Goal: Communication & Community: Answer question/provide support

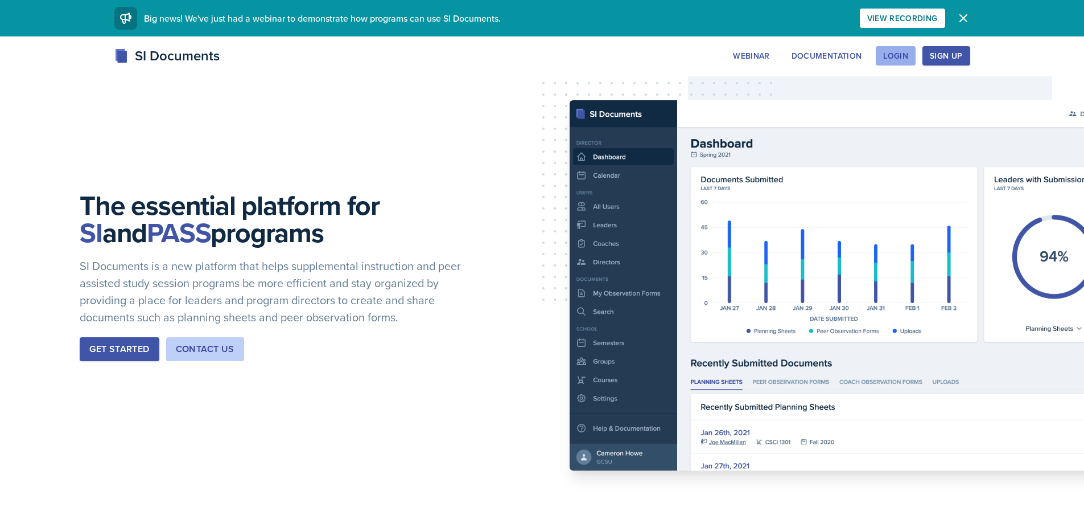
click at [892, 57] on div "Login" at bounding box center [895, 55] width 25 height 9
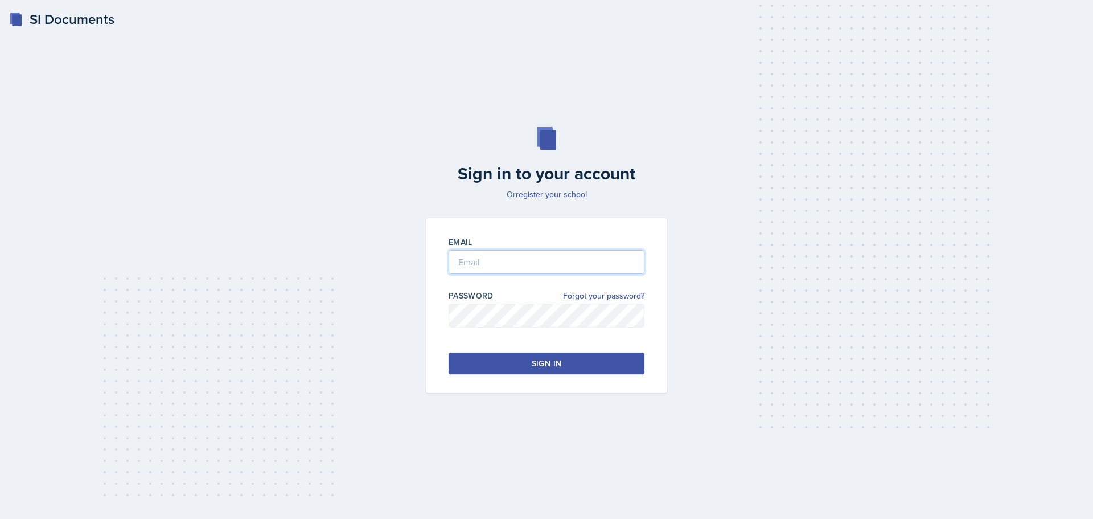
type input "[EMAIL_ADDRESS][DOMAIN_NAME]"
click at [540, 366] on div "Sign in" at bounding box center [547, 362] width 30 height 11
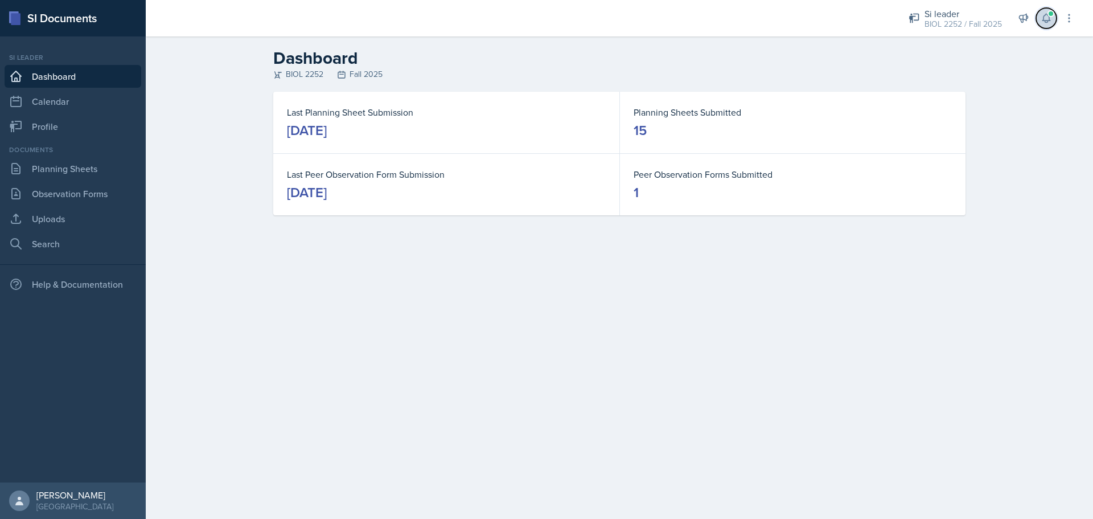
click at [1051, 12] on span at bounding box center [1050, 13] width 7 height 7
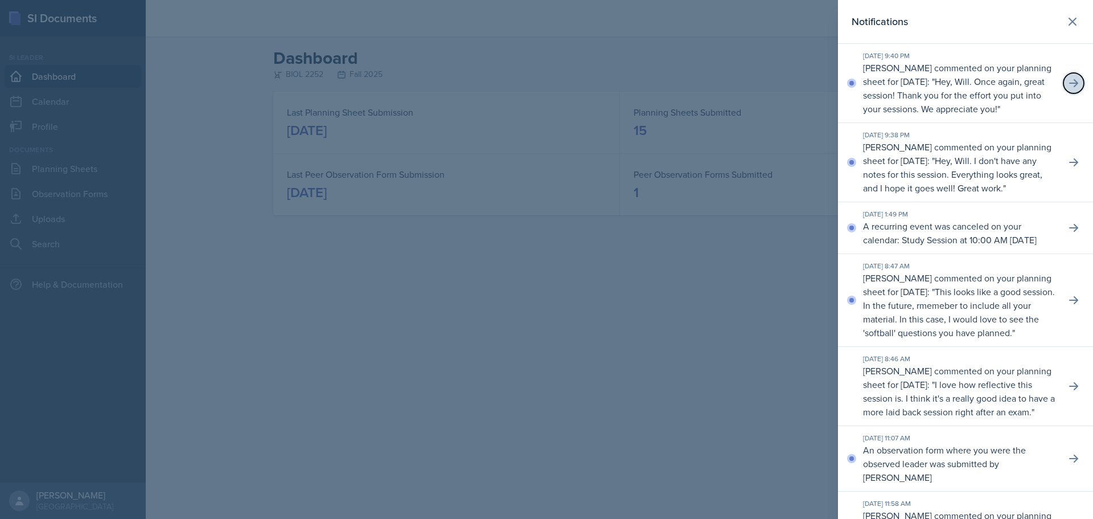
click at [1073, 93] on button at bounding box center [1073, 83] width 20 height 20
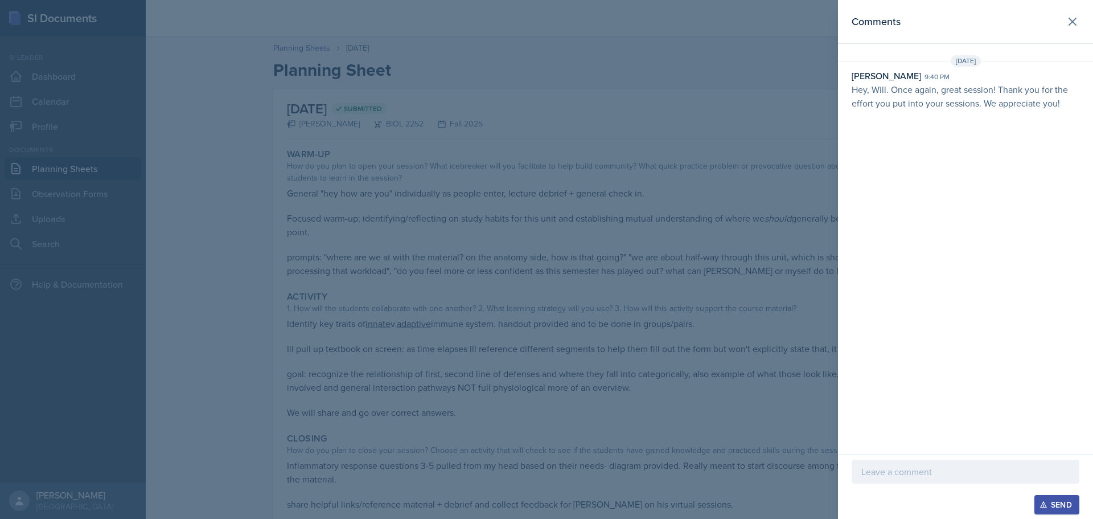
click at [930, 479] on div at bounding box center [966, 471] width 228 height 24
drag, startPoint x: 928, startPoint y: 479, endPoint x: 952, endPoint y: 474, distance: 25.0
click at [959, 468] on p "thank you! appreicate all the work you do too!" at bounding box center [965, 471] width 208 height 14
click at [948, 475] on p "thank you! appreicate all the work you do too!" at bounding box center [965, 471] width 208 height 14
click at [942, 475] on p "thank you! appreicate all the work you do too!" at bounding box center [965, 471] width 208 height 14
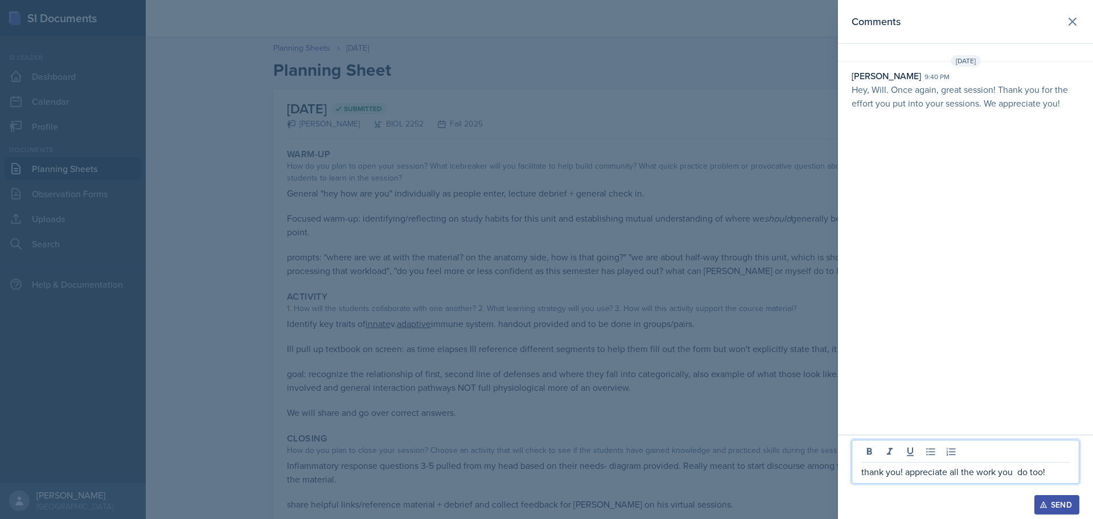
click at [1018, 474] on p "thank you! appreciate all the work you do too!" at bounding box center [965, 471] width 208 height 14
drag, startPoint x: 1025, startPoint y: 474, endPoint x: 817, endPoint y: 482, distance: 207.9
click at [817, 482] on div "Comments [DATE] [PERSON_NAME] 9:40 pm Hey, Will. Once again, great session! Tha…" at bounding box center [546, 259] width 1093 height 519
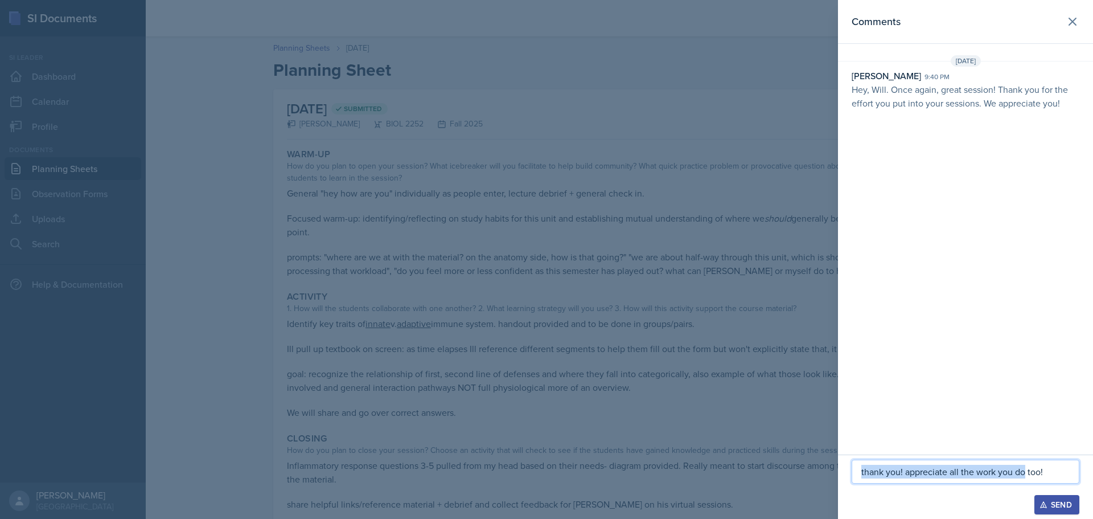
copy p "thank you! appreciate all the work you do"
click at [1051, 504] on div "Send" at bounding box center [1057, 504] width 30 height 9
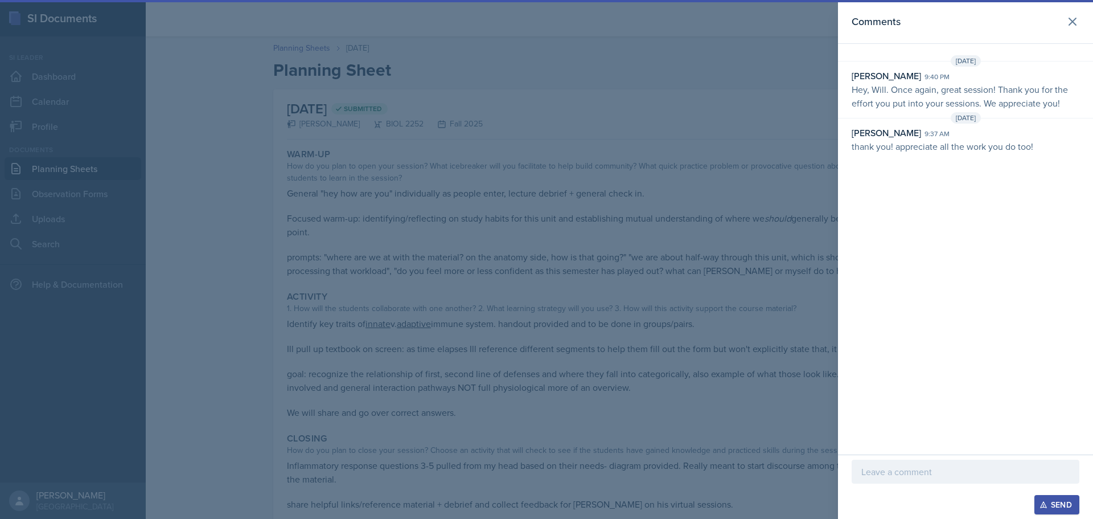
click at [643, 237] on div at bounding box center [546, 259] width 1093 height 519
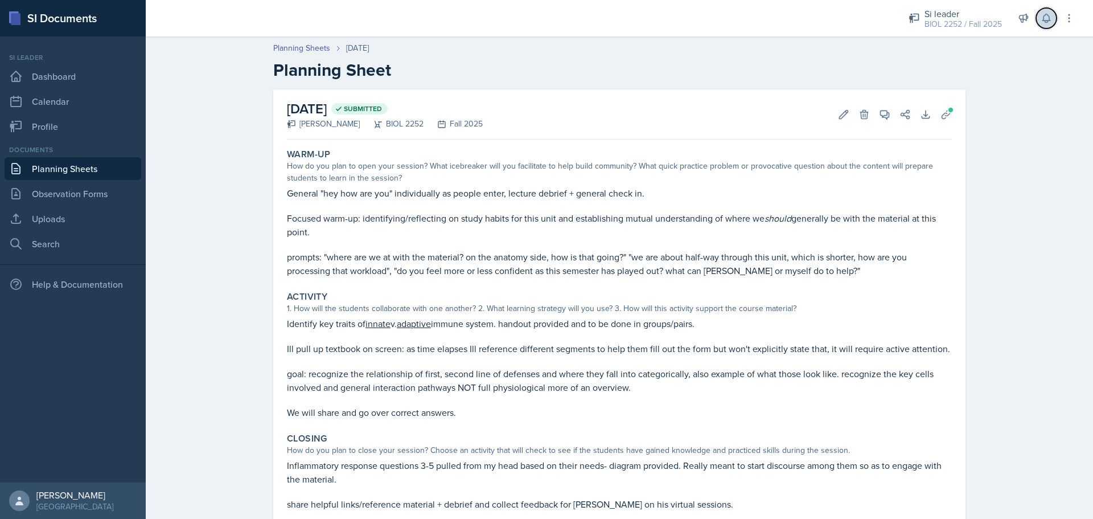
click at [1039, 14] on button at bounding box center [1046, 18] width 20 height 20
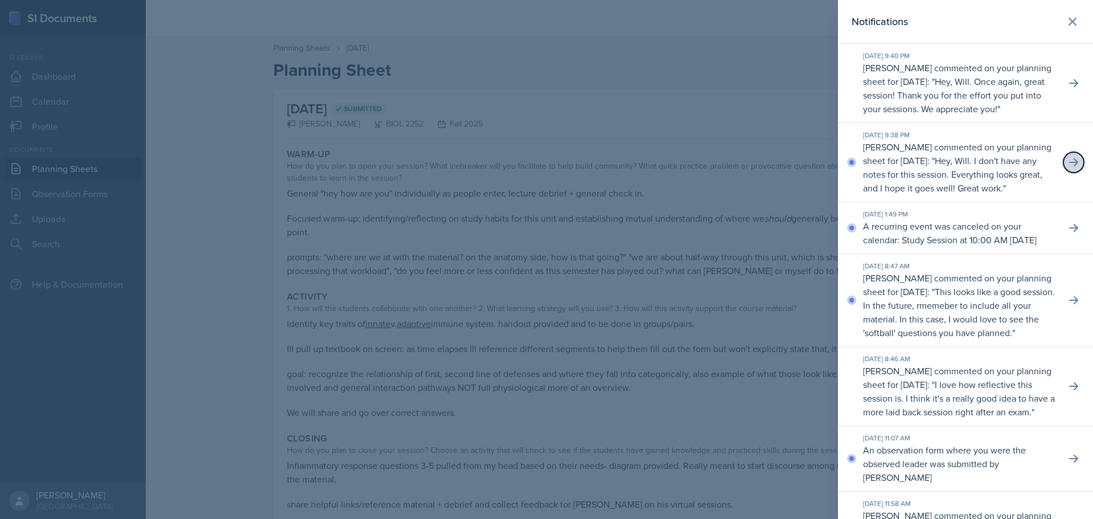
click at [1071, 172] on button at bounding box center [1073, 162] width 20 height 20
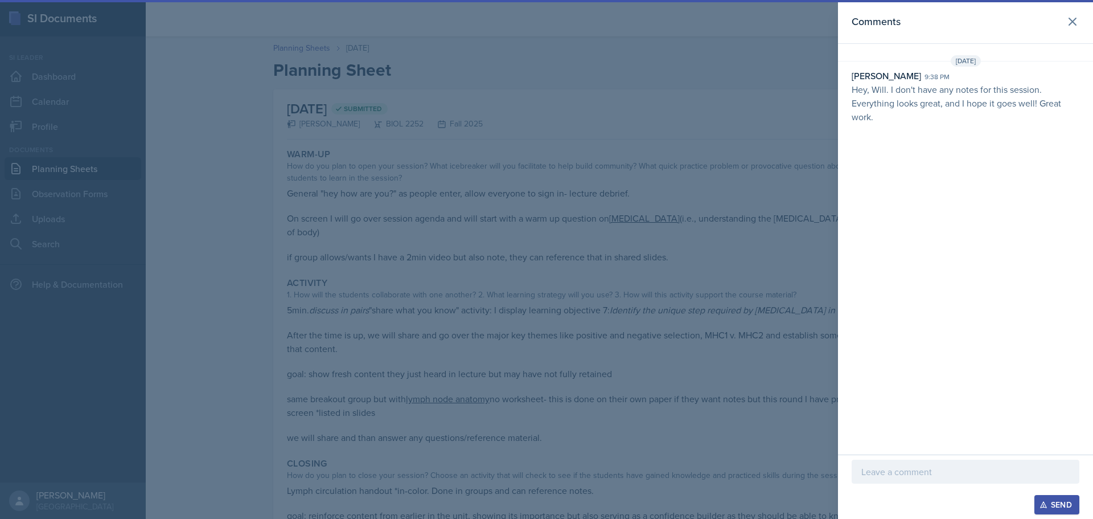
click at [879, 468] on p at bounding box center [965, 471] width 208 height 14
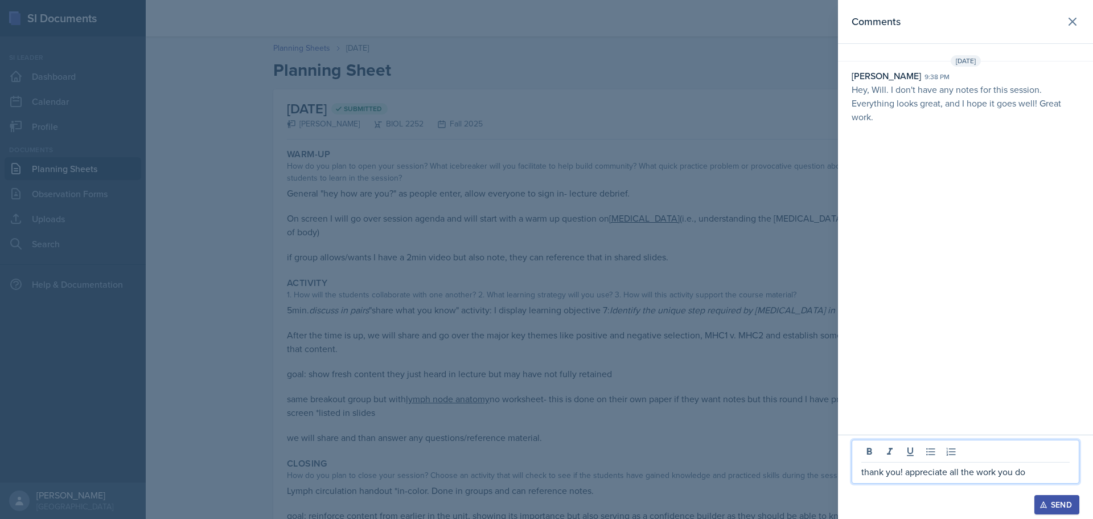
click at [1052, 502] on div "Send" at bounding box center [1057, 504] width 30 height 9
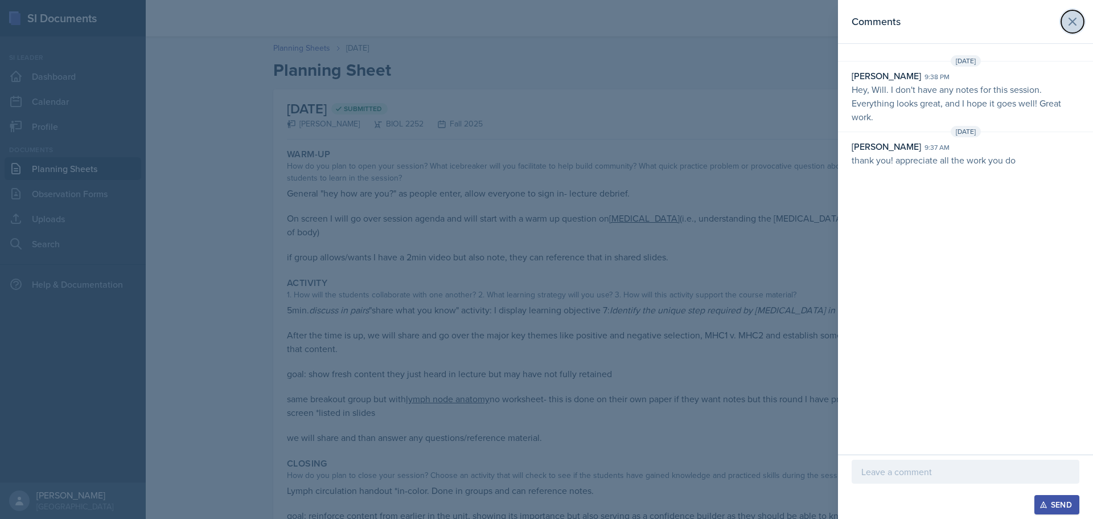
click at [1076, 19] on icon at bounding box center [1073, 22] width 14 height 14
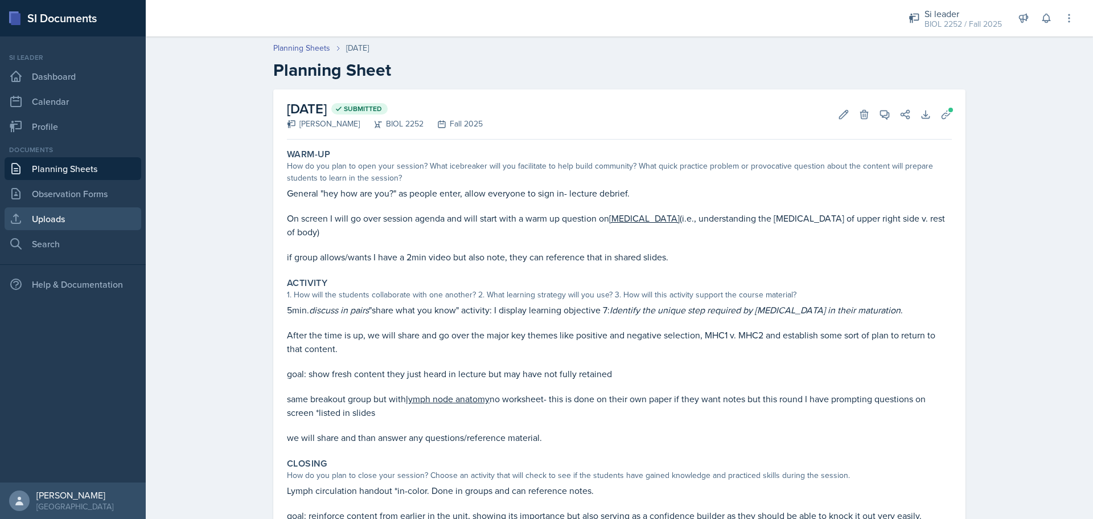
click at [85, 217] on link "Uploads" at bounding box center [73, 218] width 137 height 23
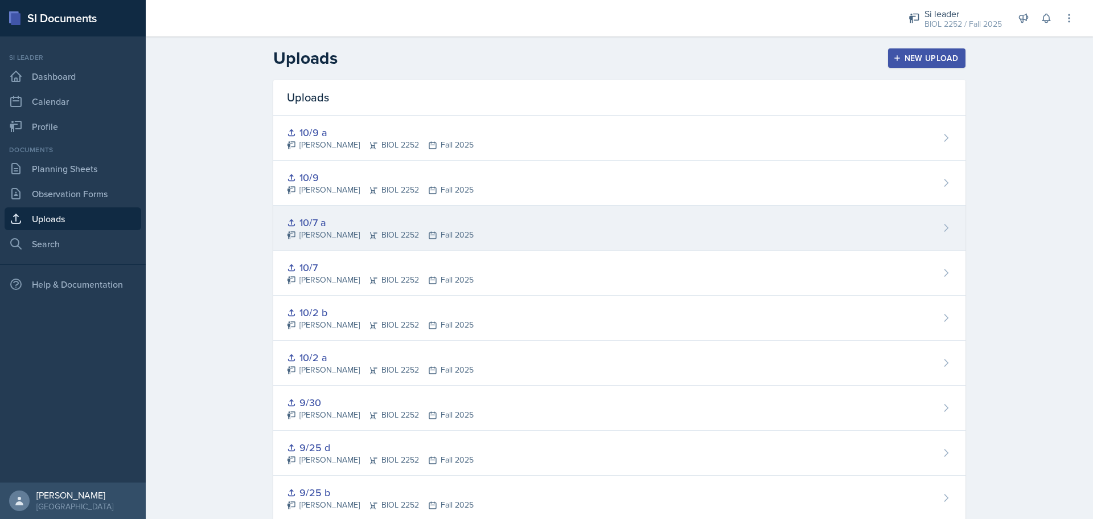
click at [314, 222] on div "10/7 a" at bounding box center [380, 222] width 187 height 15
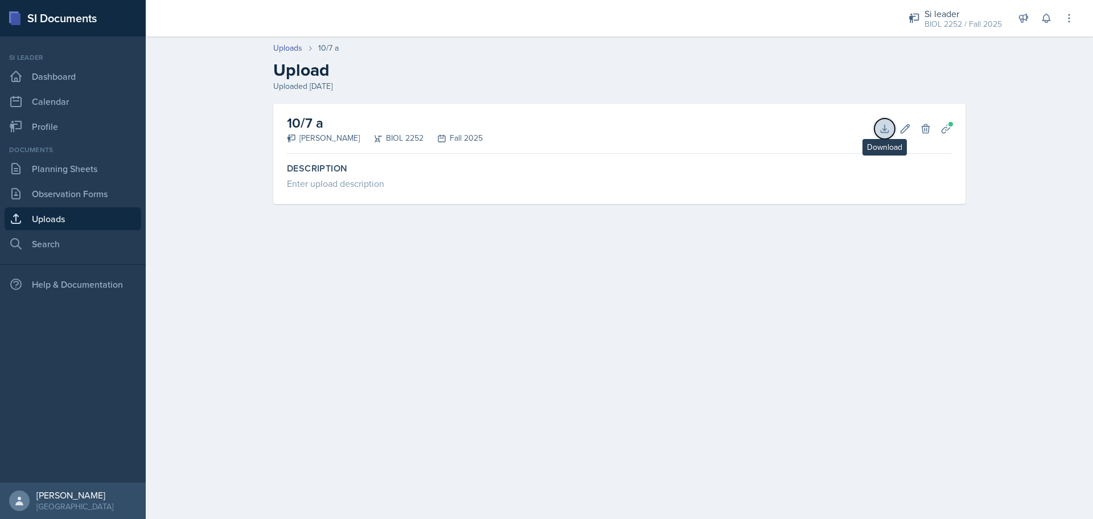
click at [890, 120] on button "Download" at bounding box center [884, 128] width 20 height 20
